Goal: Information Seeking & Learning: Learn about a topic

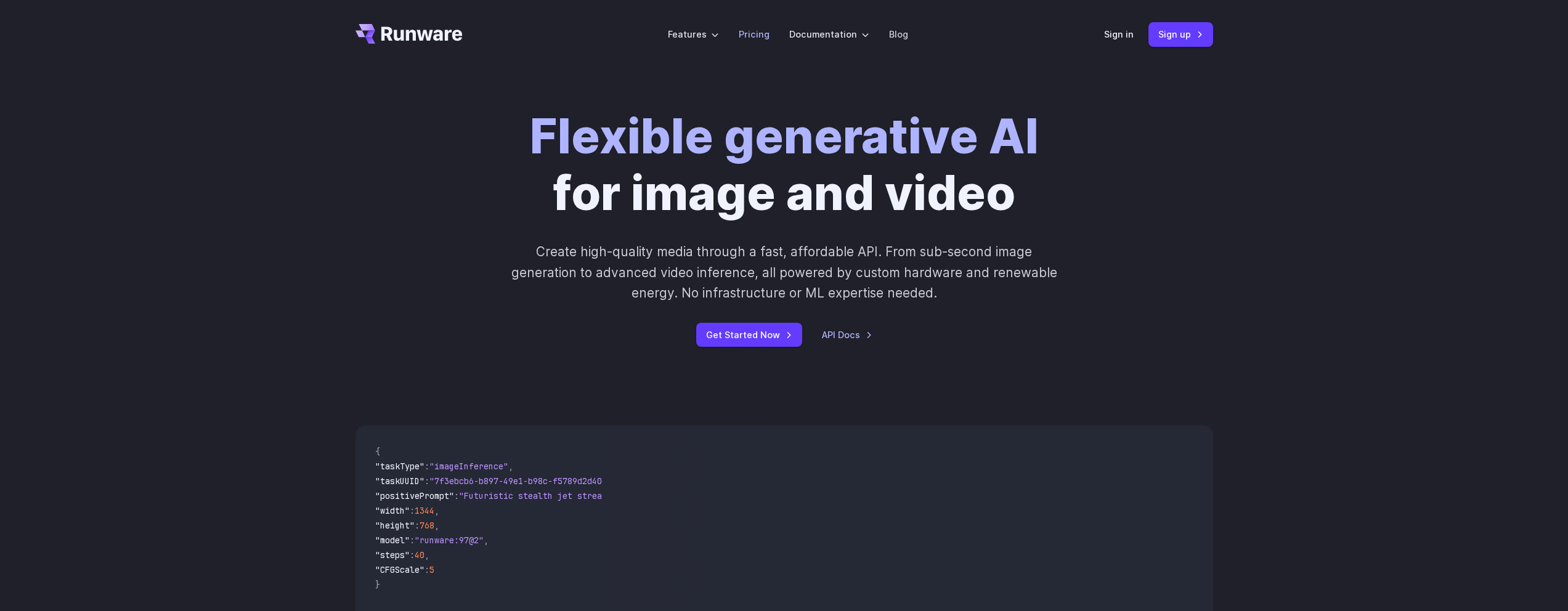
click at [745, 29] on link "Pricing" at bounding box center [754, 34] width 31 height 14
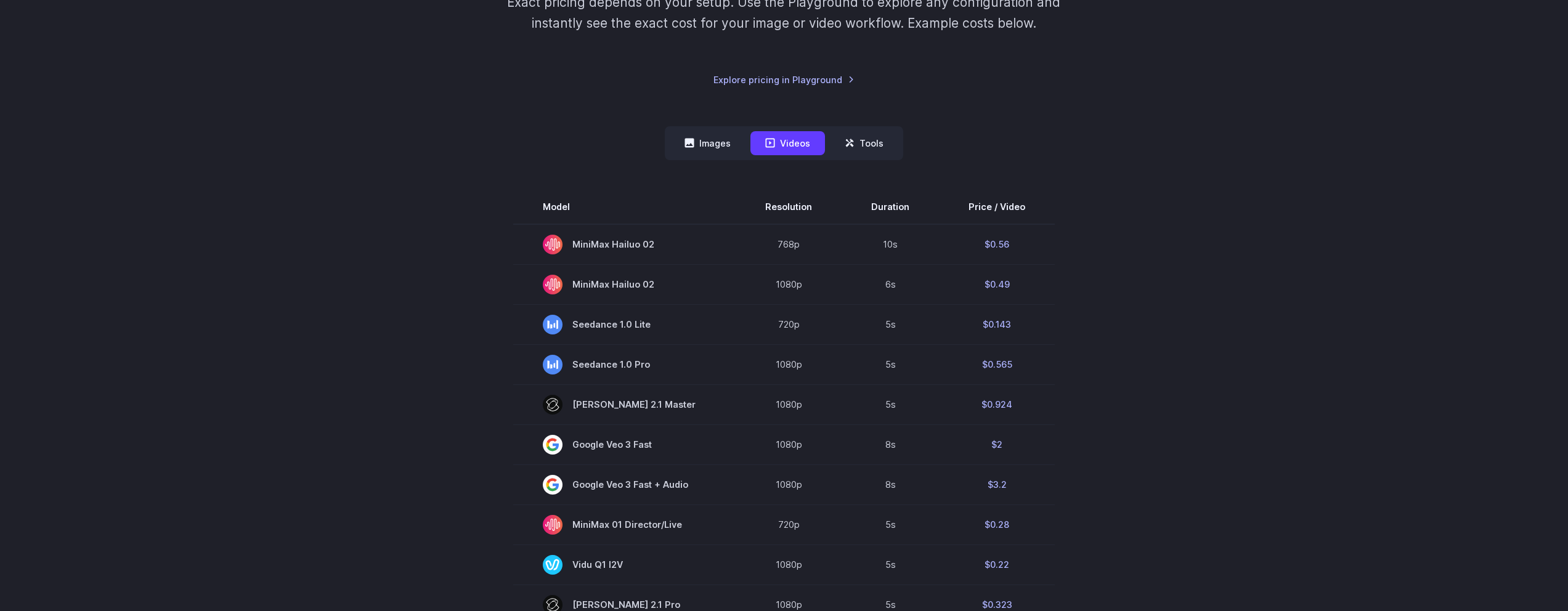
scroll to position [278, 0]
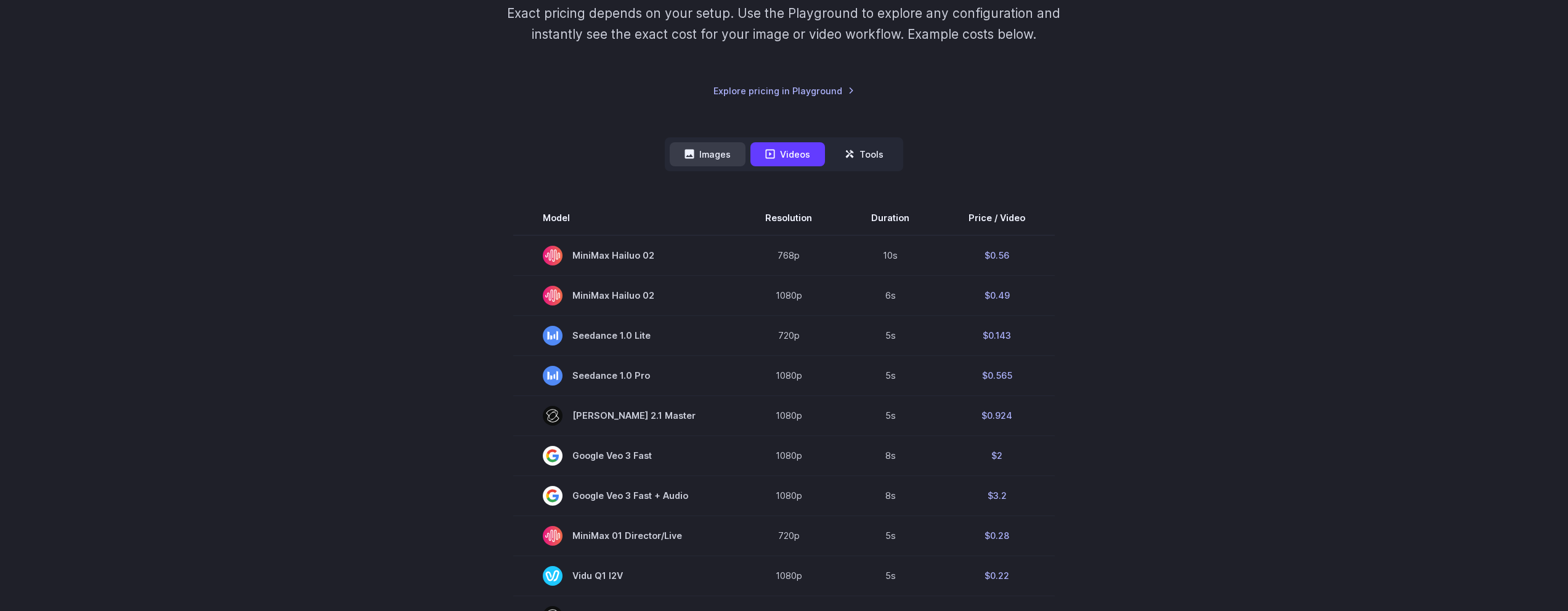
click at [712, 159] on button "Images" at bounding box center [707, 154] width 76 height 24
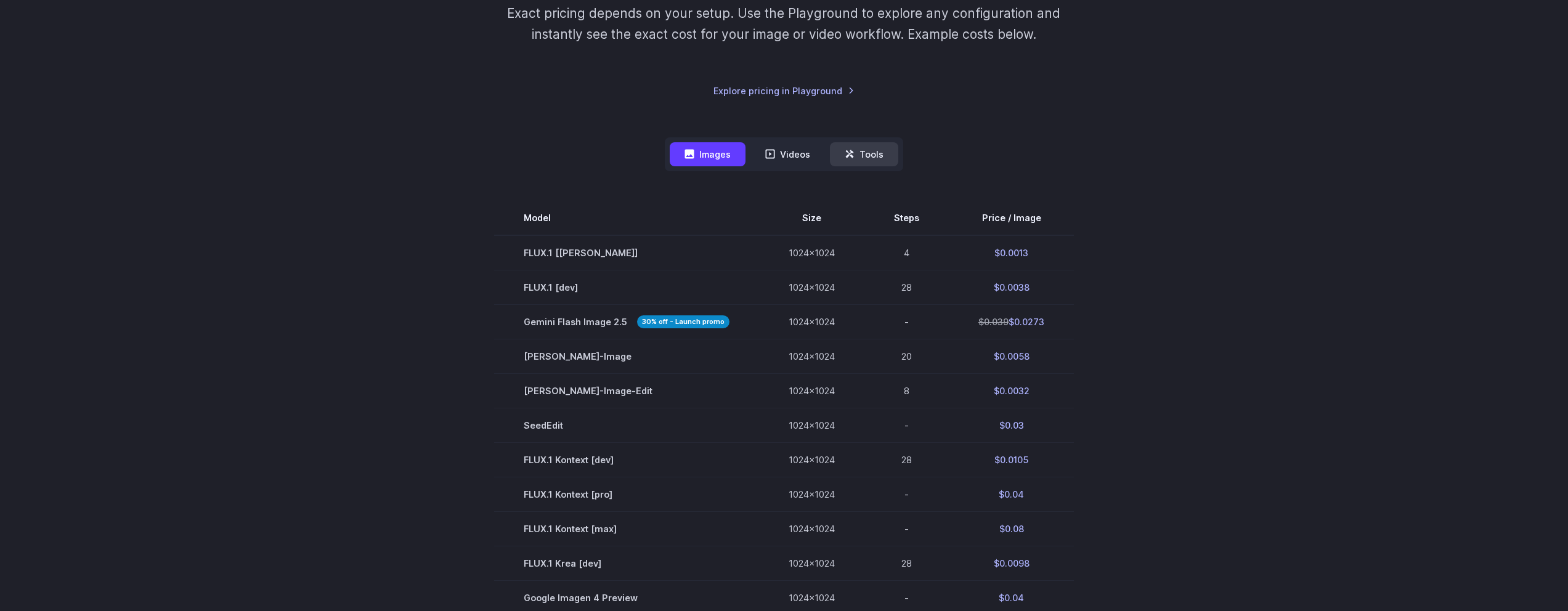
click at [851, 152] on icon at bounding box center [849, 154] width 8 height 8
click at [859, 152] on button "Tools" at bounding box center [863, 154] width 68 height 24
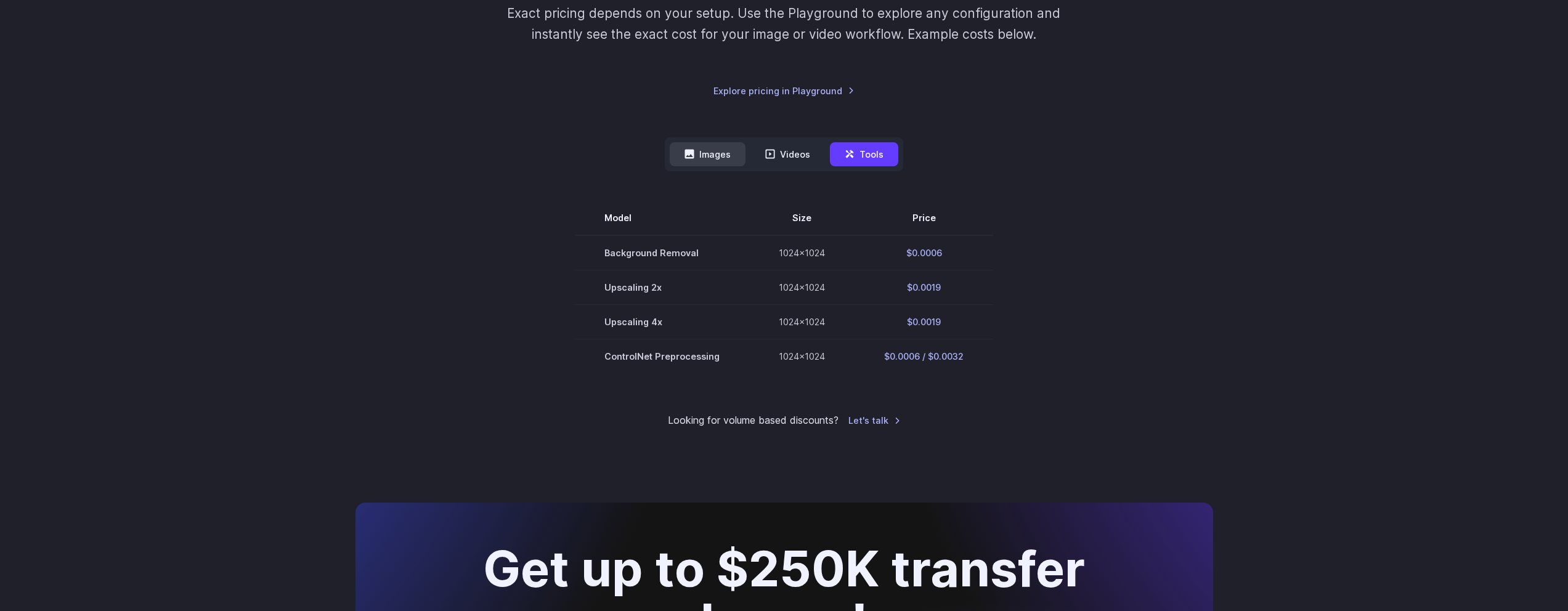
click at [718, 161] on button "Images" at bounding box center [707, 154] width 76 height 24
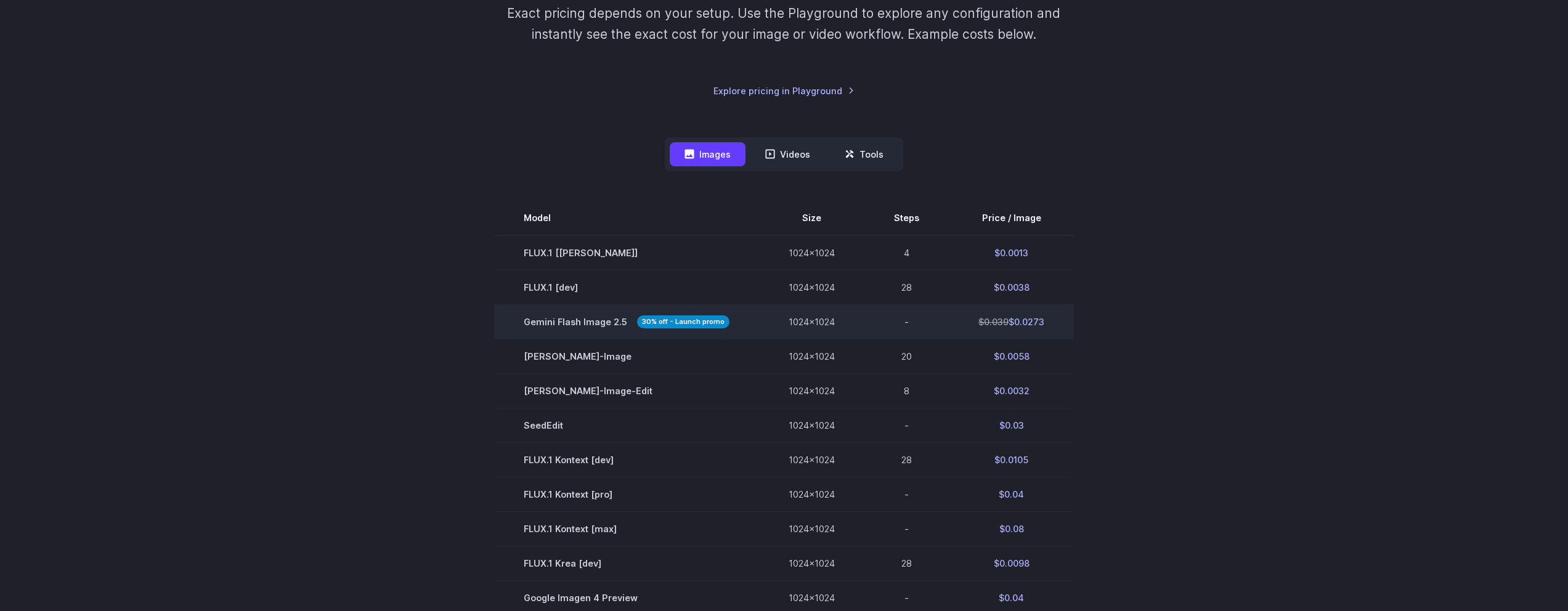
click at [555, 327] on span "Gemini Flash Image 2.5 30% off - Launch promo" at bounding box center [626, 322] width 206 height 14
